Goal: Contribute content

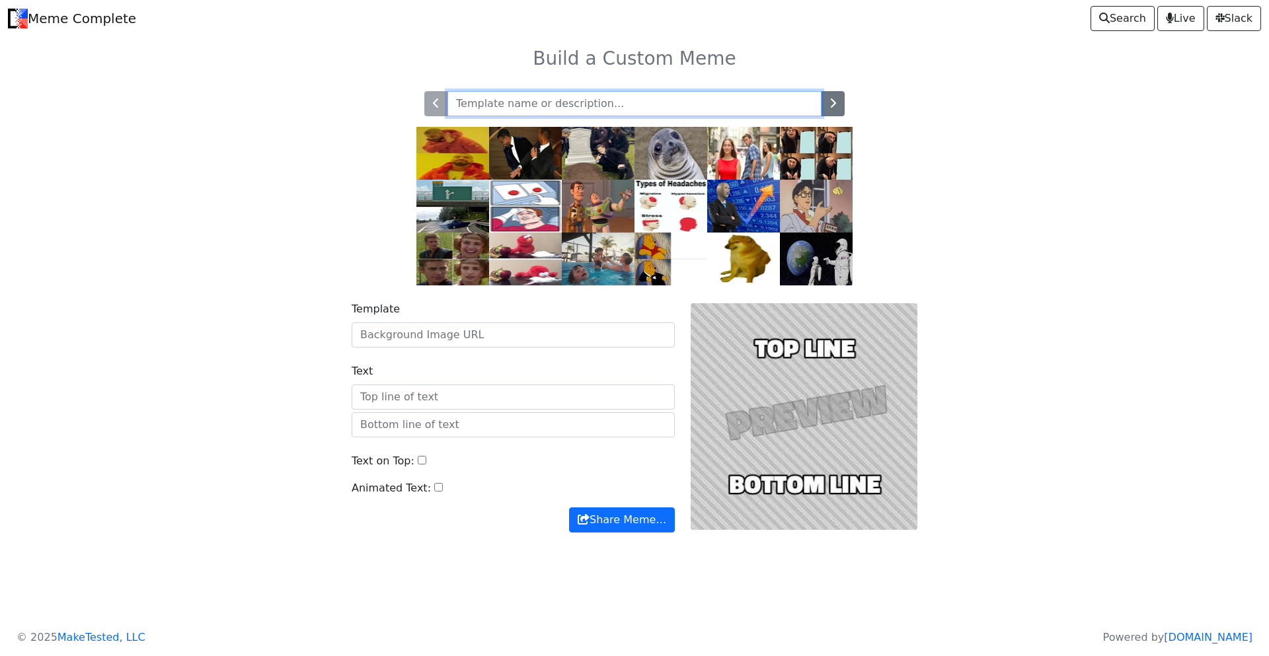
click at [521, 99] on input "text" at bounding box center [634, 103] width 374 height 25
click at [831, 103] on icon "button" at bounding box center [832, 103] width 7 height 11
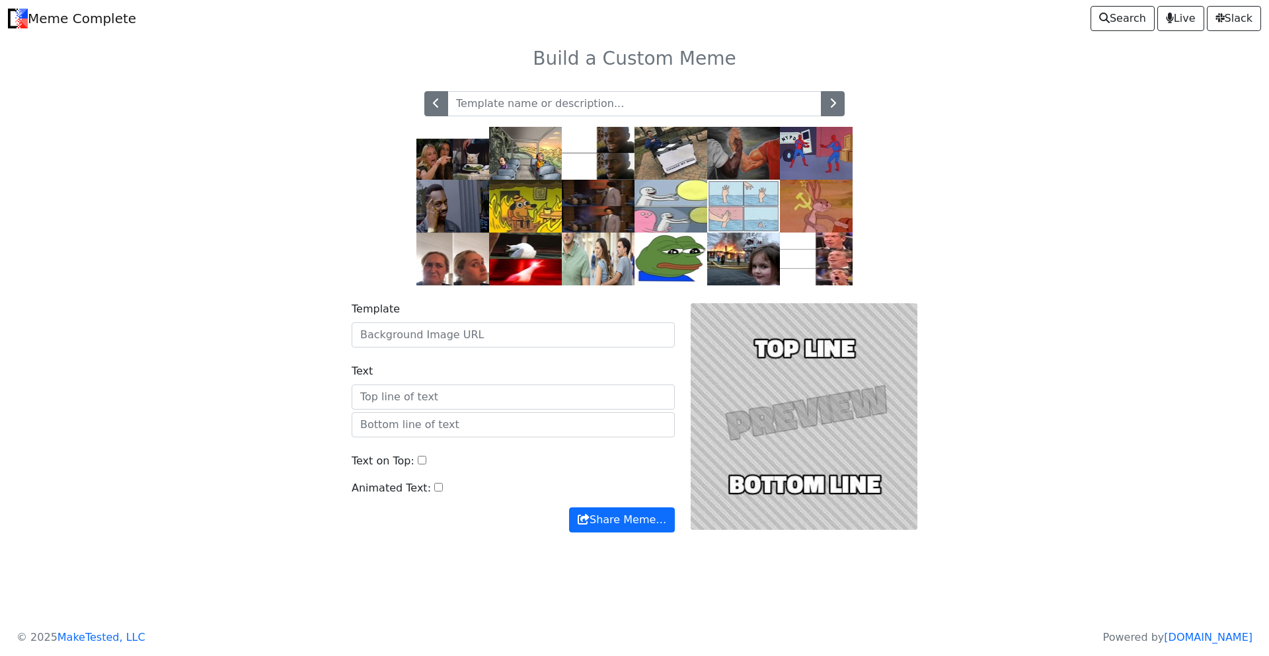
click at [540, 203] on img at bounding box center [525, 206] width 73 height 53
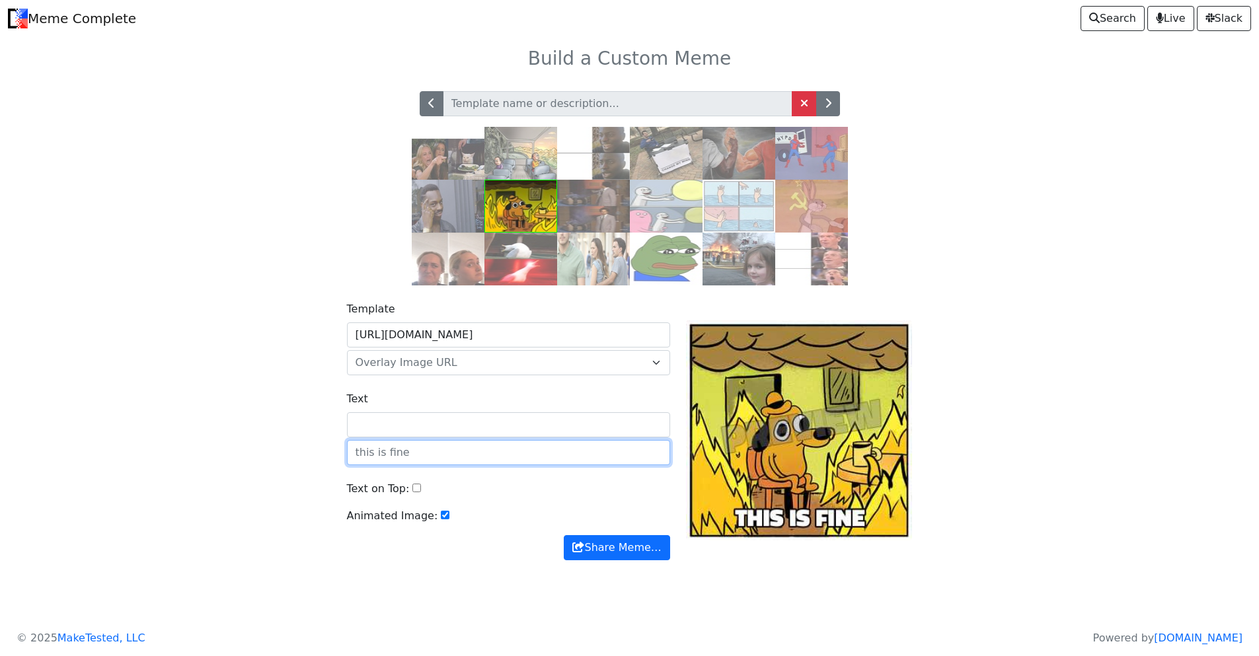
click at [377, 457] on input "text" at bounding box center [508, 452] width 323 height 25
click at [373, 431] on input "Text" at bounding box center [508, 424] width 323 height 25
